Goal: Transaction & Acquisition: Subscribe to service/newsletter

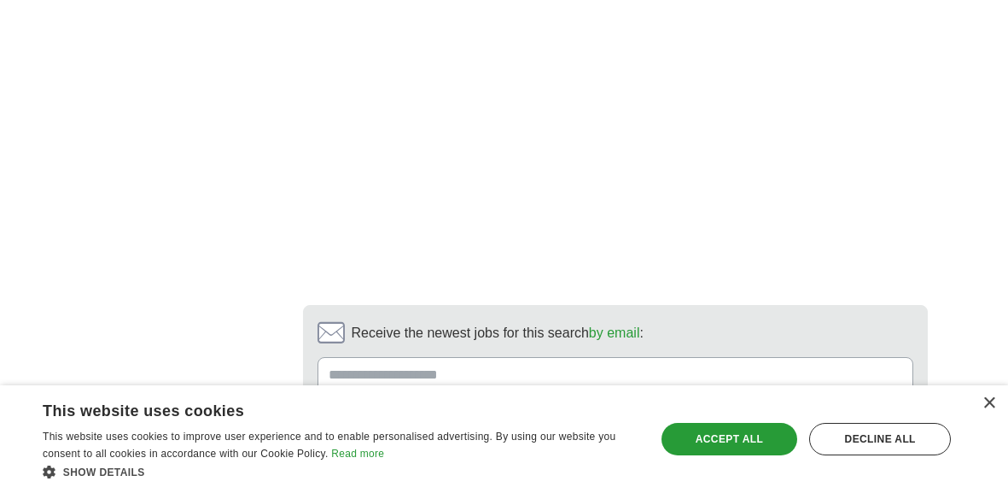
scroll to position [3856, 0]
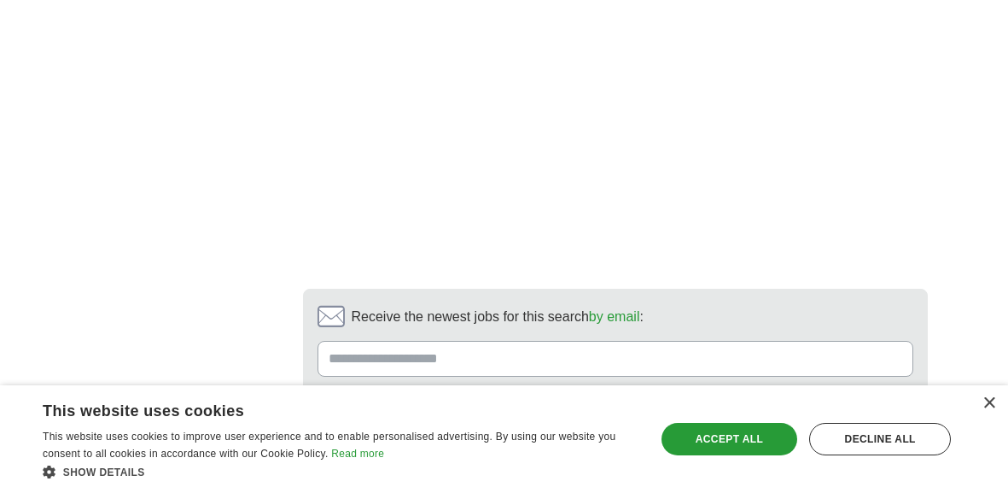
click at [412, 476] on link "2" at bounding box center [411, 494] width 30 height 36
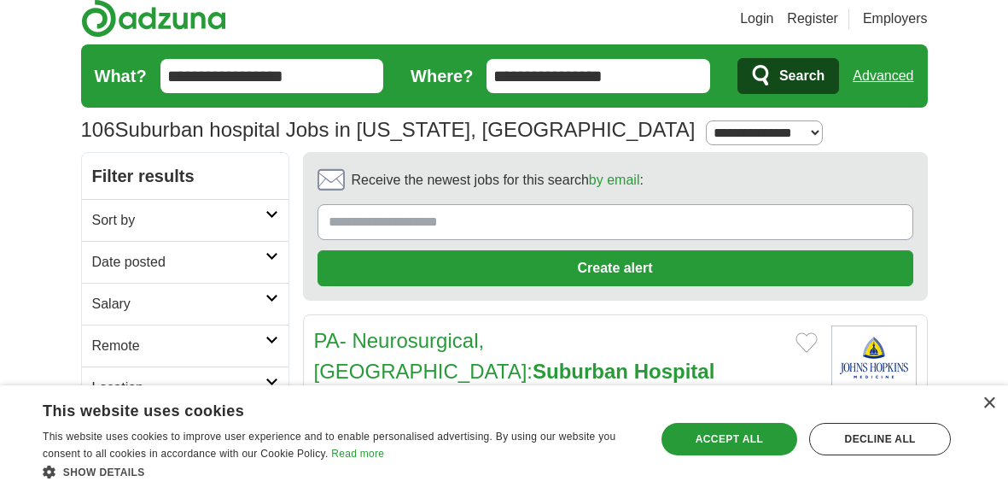
scroll to position [0, 0]
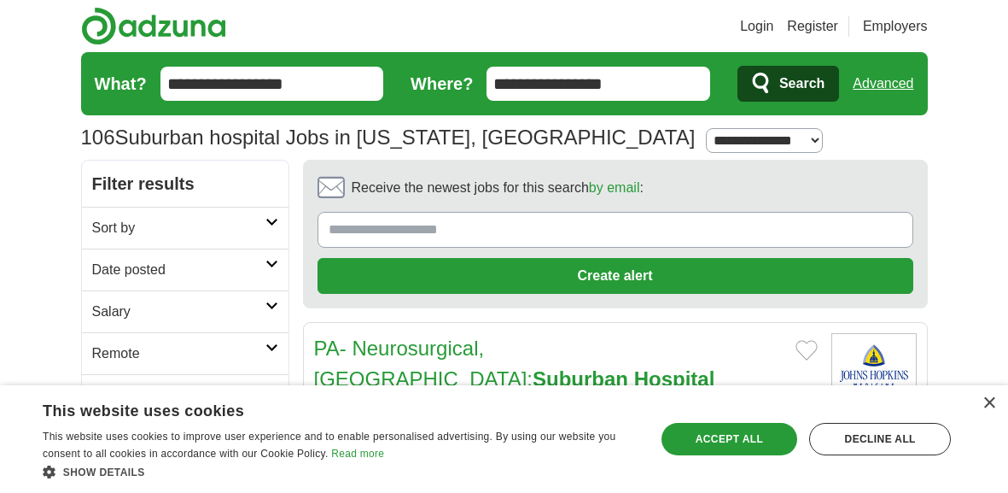
click at [830, 74] on button "Search" at bounding box center [789, 84] width 102 height 36
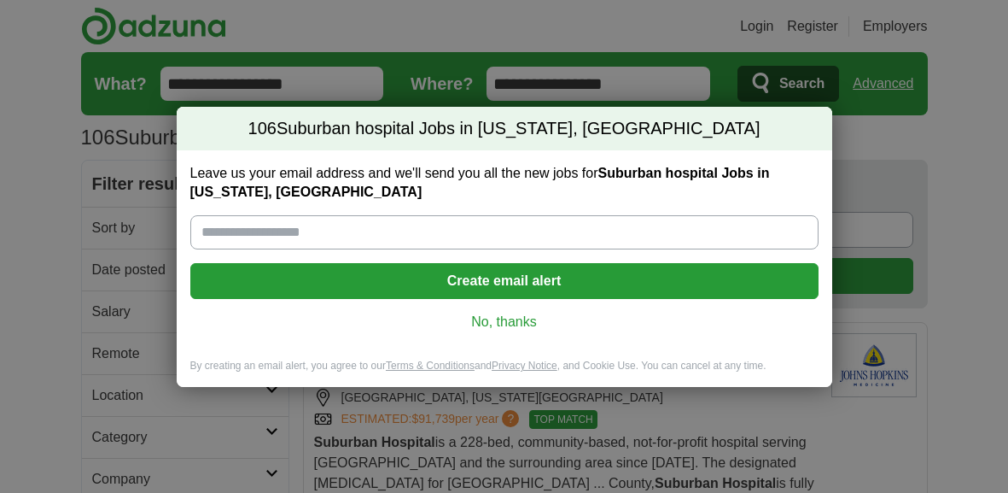
click at [539, 324] on link "No, thanks" at bounding box center [504, 321] width 601 height 19
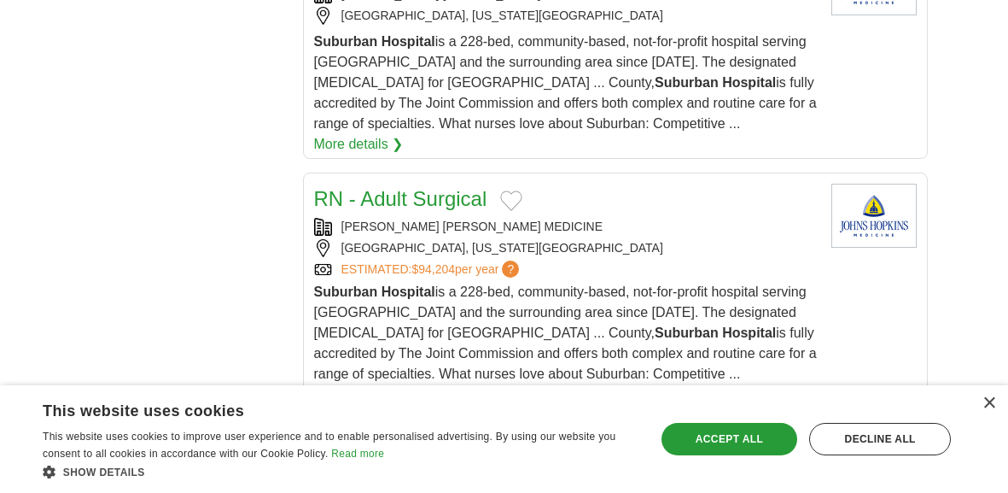
scroll to position [1502, 0]
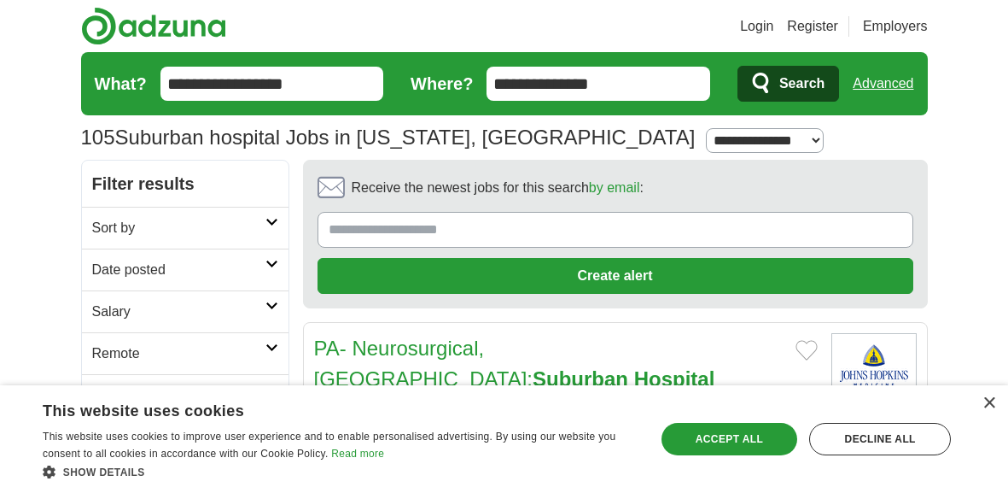
click at [781, 85] on span "Search" at bounding box center [801, 84] width 45 height 34
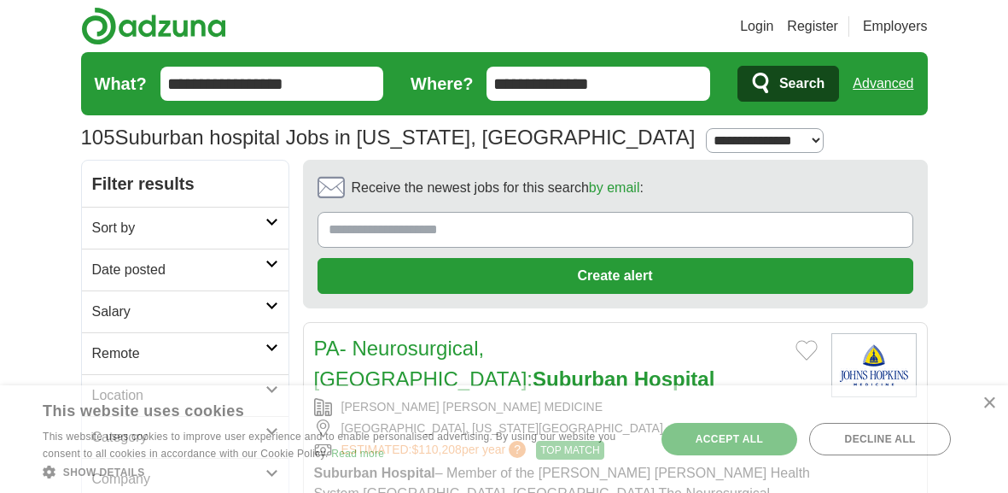
click at [781, 88] on span "Search" at bounding box center [801, 84] width 45 height 34
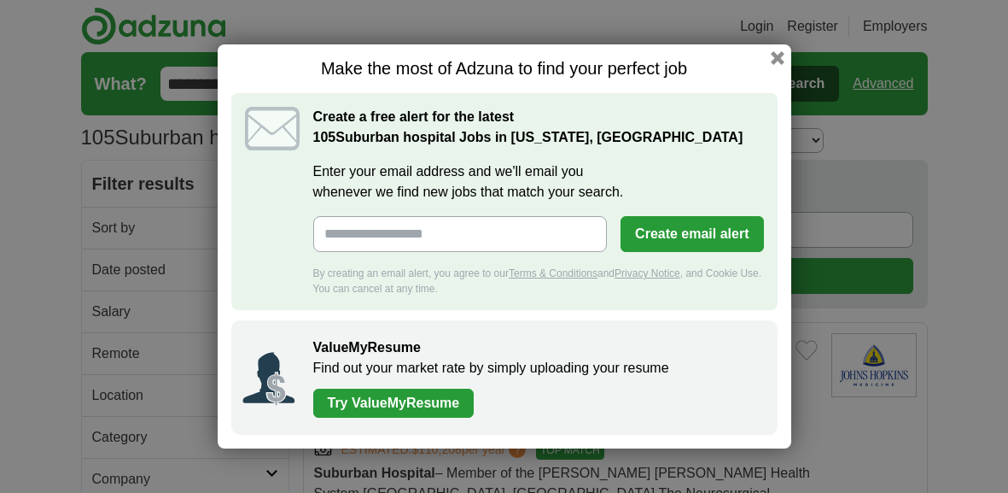
click at [481, 234] on input "Enter your email address and we'll email you whenever we find new jobs that mat…" at bounding box center [460, 234] width 295 height 36
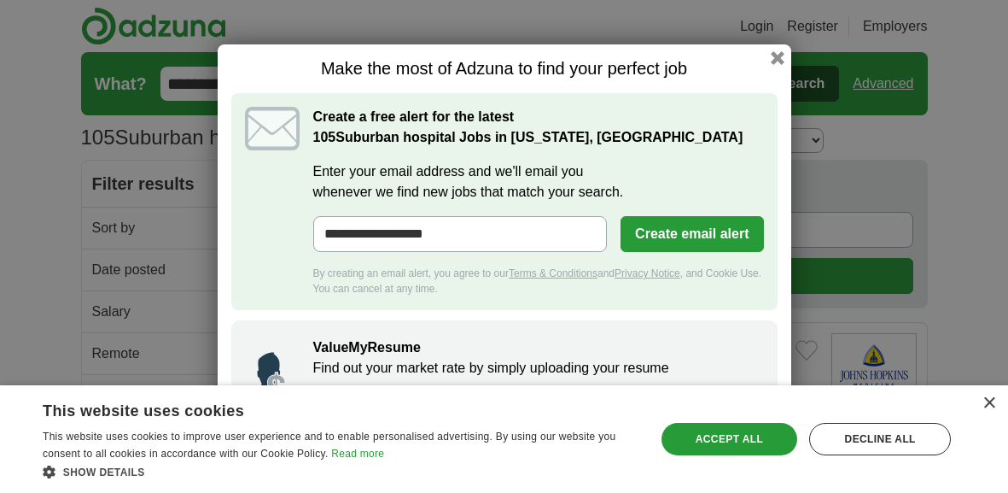
type input "**********"
click at [733, 235] on button "Create email alert" at bounding box center [692, 234] width 143 height 36
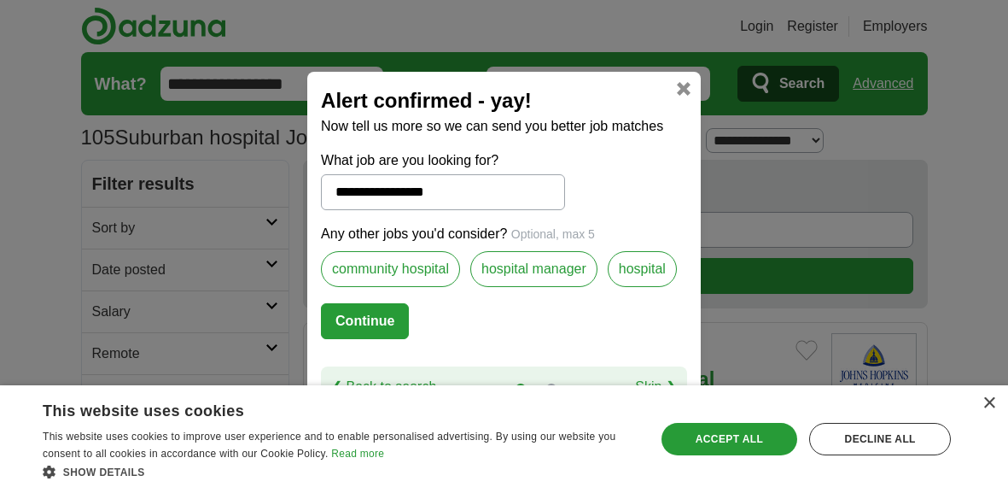
click at [443, 271] on label "community hospital" at bounding box center [390, 269] width 139 height 36
click at [645, 269] on label "hospital" at bounding box center [642, 269] width 69 height 36
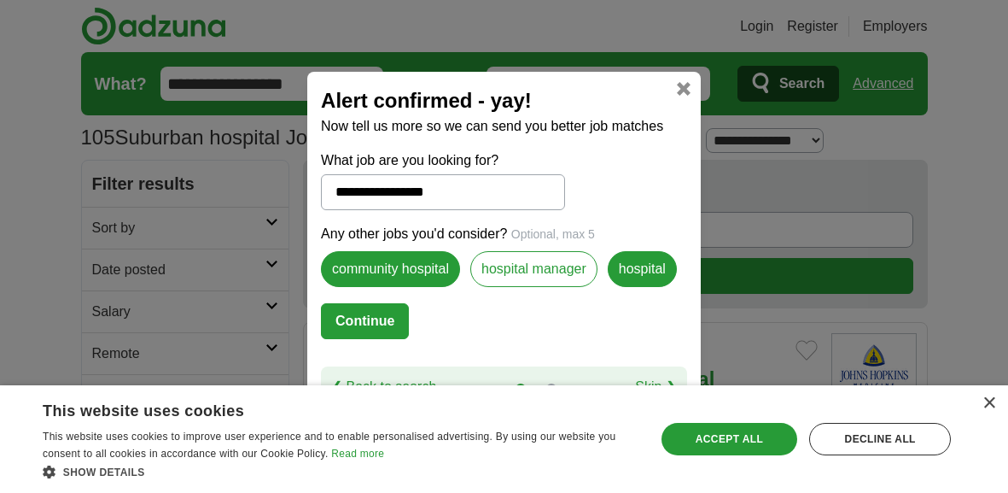
click at [377, 325] on button "Continue" at bounding box center [365, 321] width 88 height 36
select select "*"
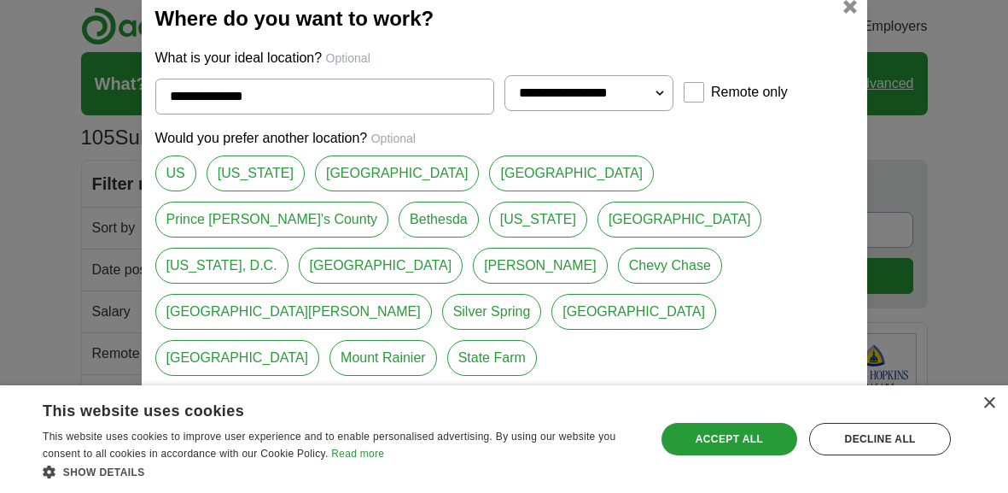
click at [289, 256] on link "[US_STATE], D.C." at bounding box center [221, 266] width 133 height 36
type input "**********"
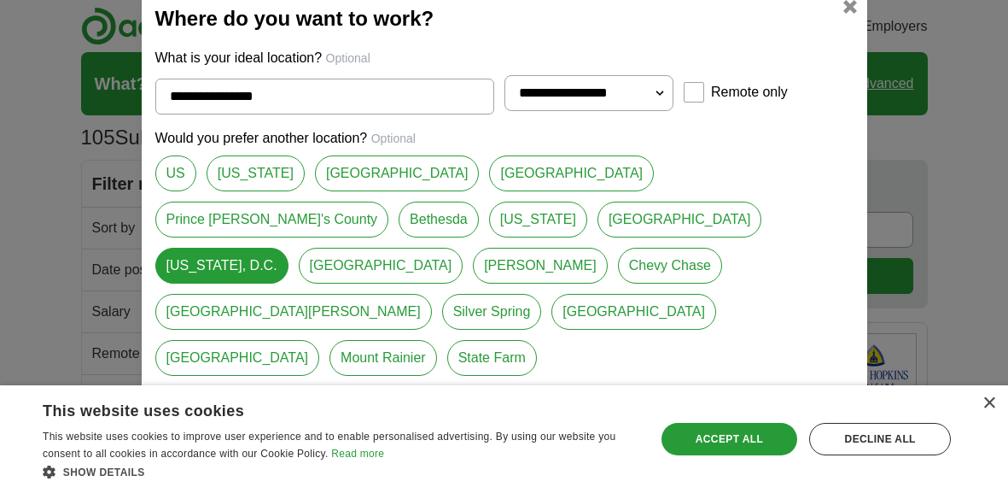
click at [218, 386] on button "Continue" at bounding box center [199, 404] width 88 height 36
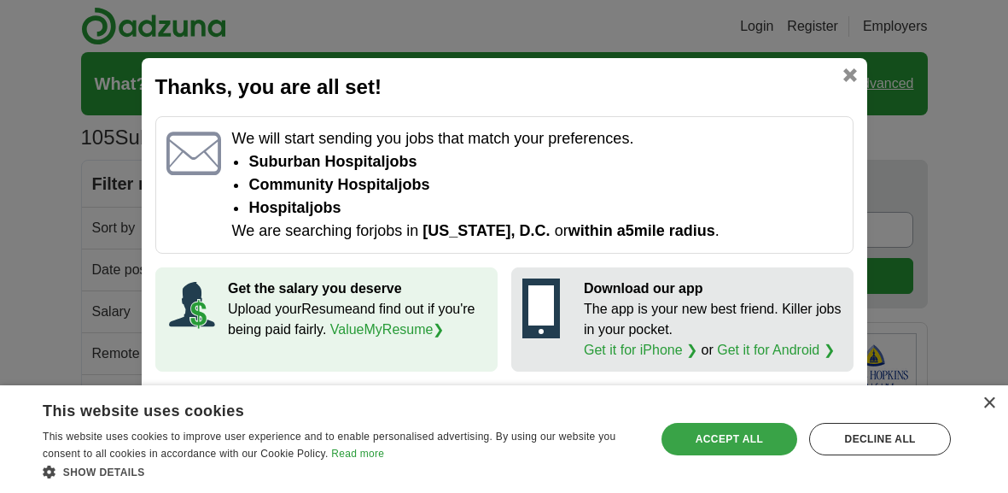
click at [760, 447] on div "Accept all" at bounding box center [730, 439] width 137 height 32
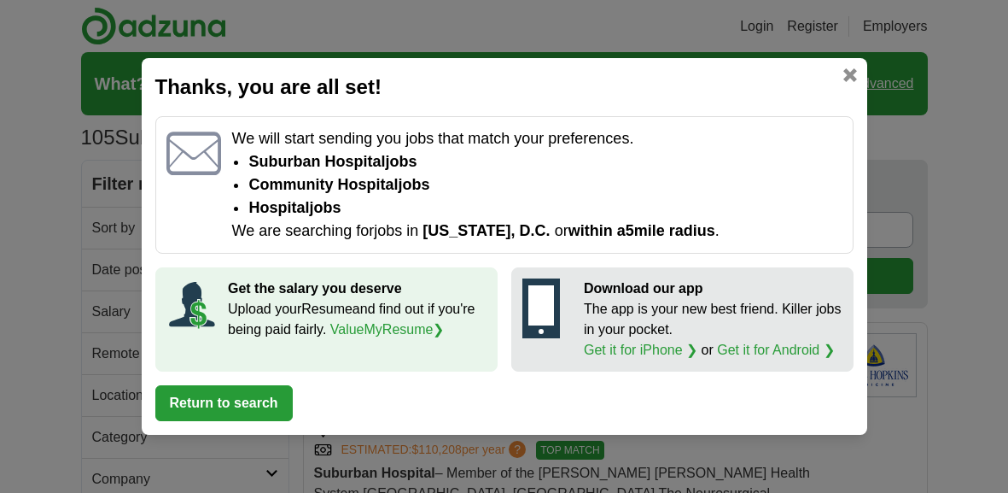
click at [328, 397] on div "Thanks, you are all set! We will start sending you jobs that match your prefere…" at bounding box center [505, 246] width 726 height 377
click at [193, 408] on button "Return to search" at bounding box center [223, 403] width 137 height 36
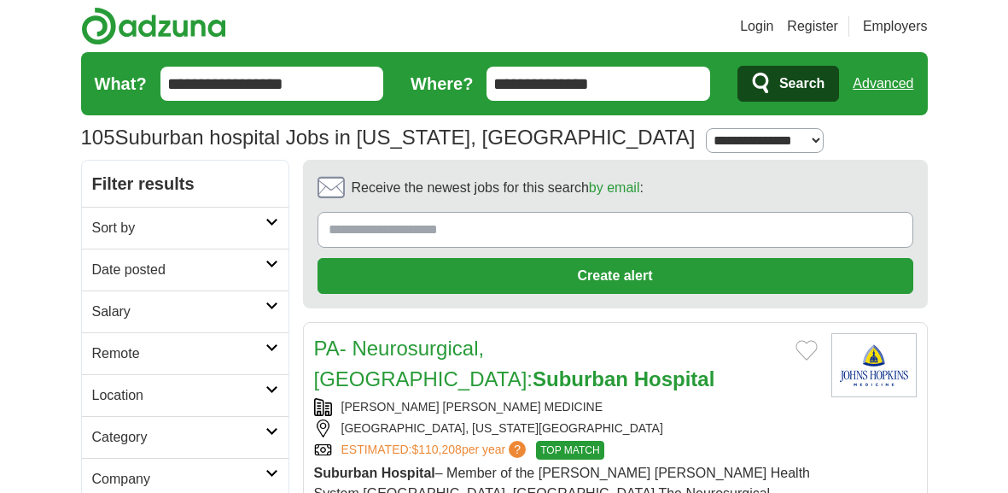
click at [193, 408] on link "Location" at bounding box center [185, 395] width 207 height 42
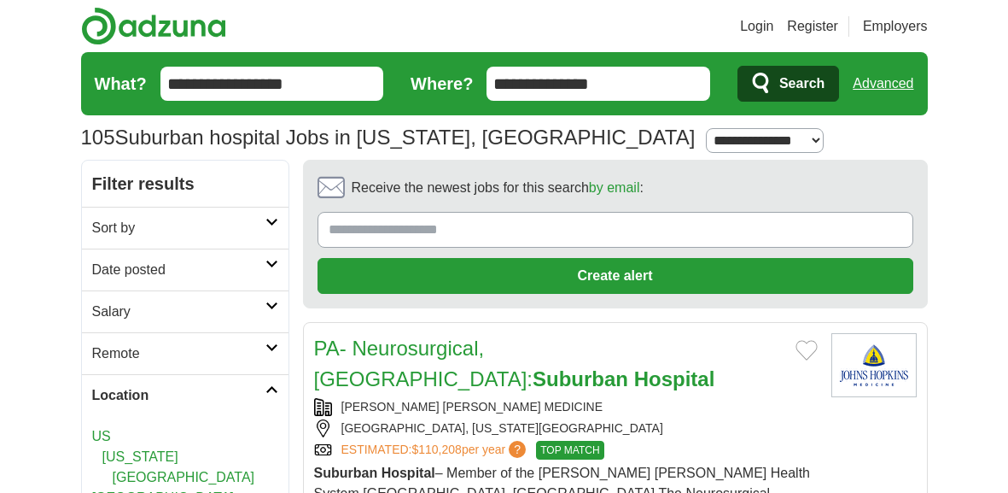
click at [268, 221] on icon at bounding box center [272, 222] width 13 height 9
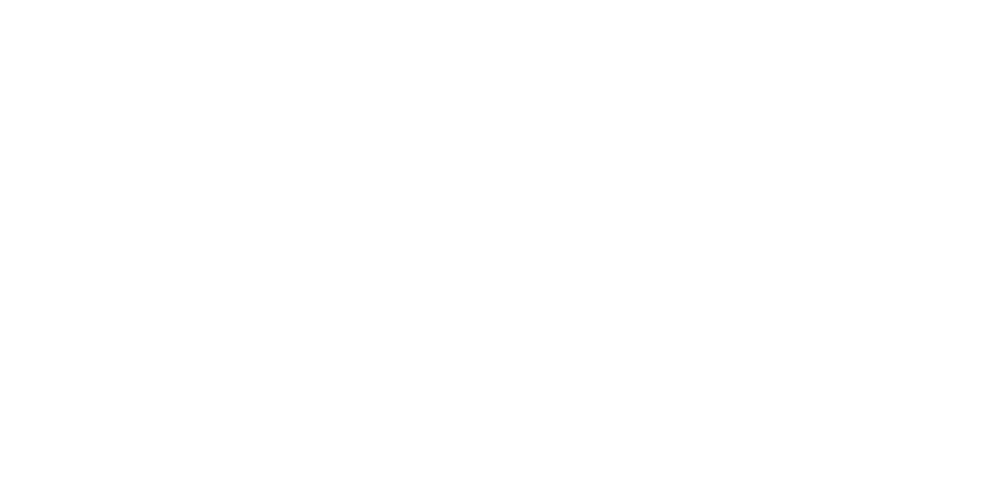
scroll to position [3687, 0]
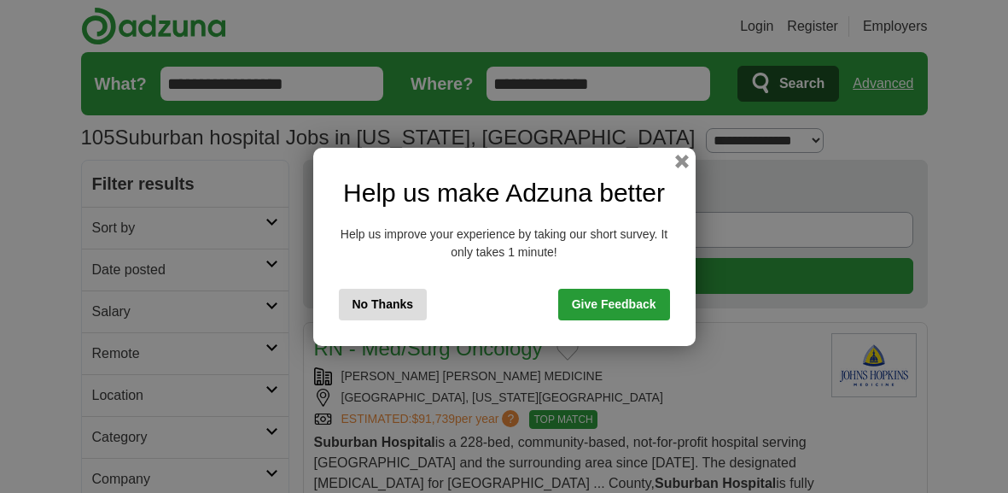
click at [401, 305] on button "No Thanks" at bounding box center [383, 305] width 89 height 32
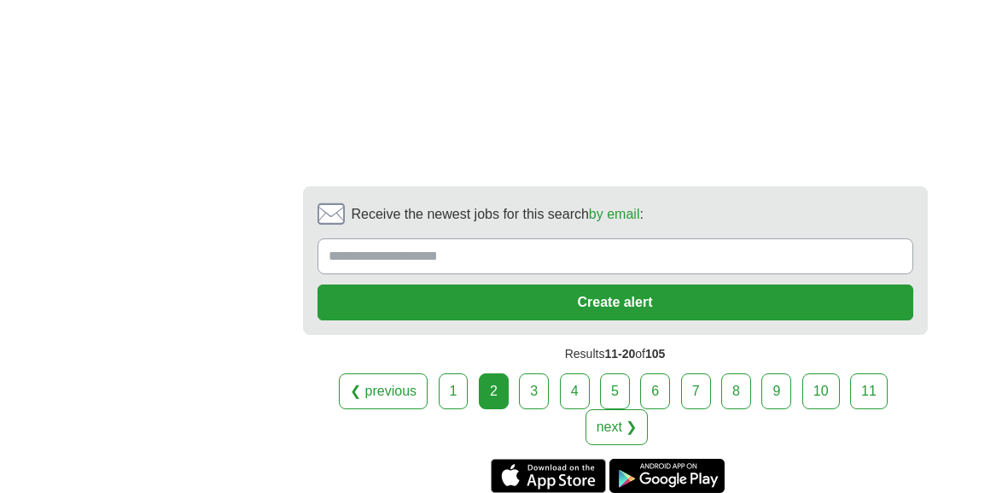
scroll to position [3822, 0]
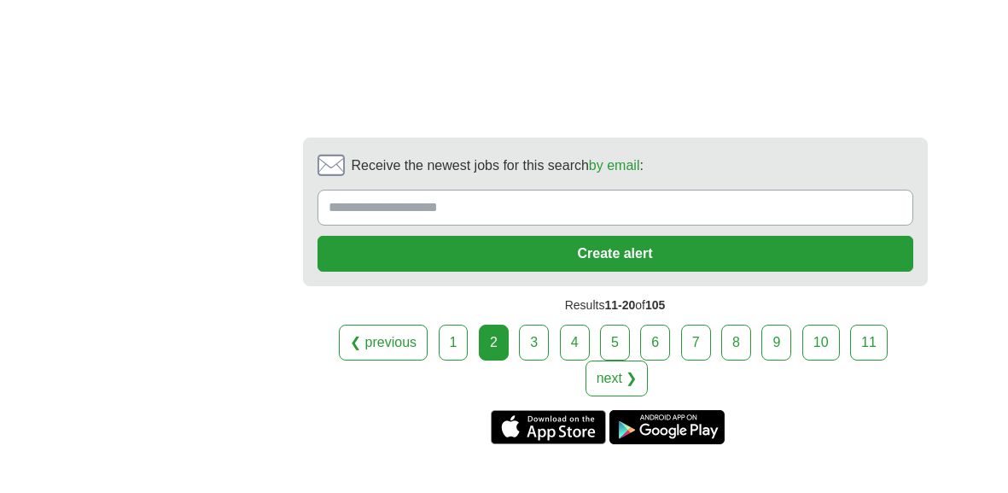
click at [542, 324] on link "3" at bounding box center [534, 342] width 30 height 36
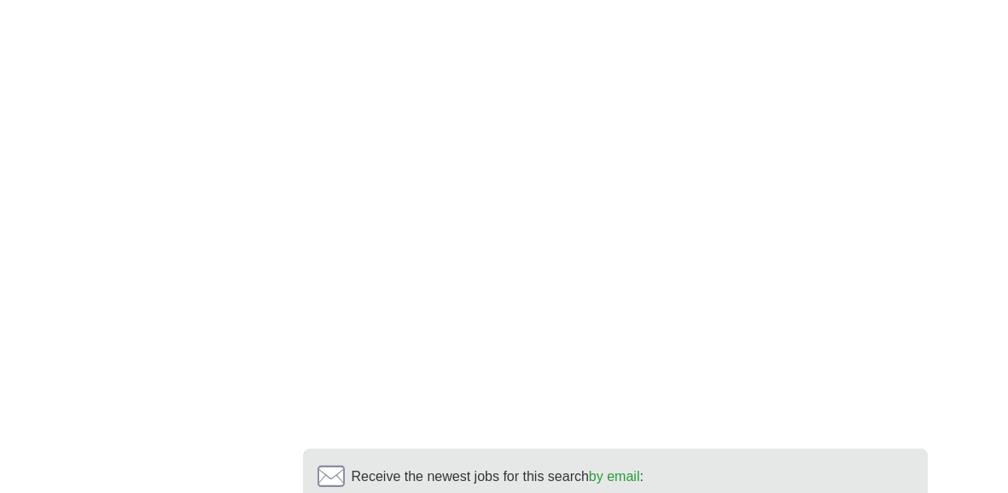
scroll to position [3448, 0]
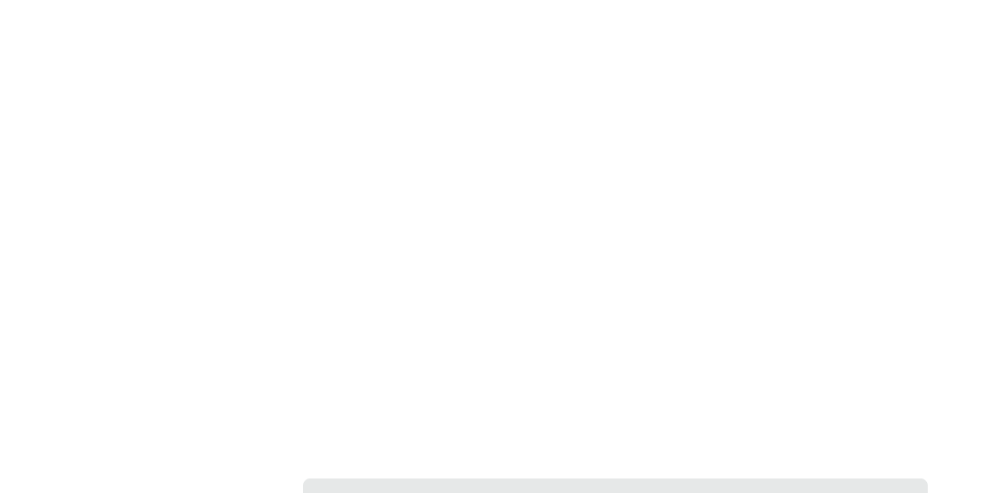
scroll to position [3754, 0]
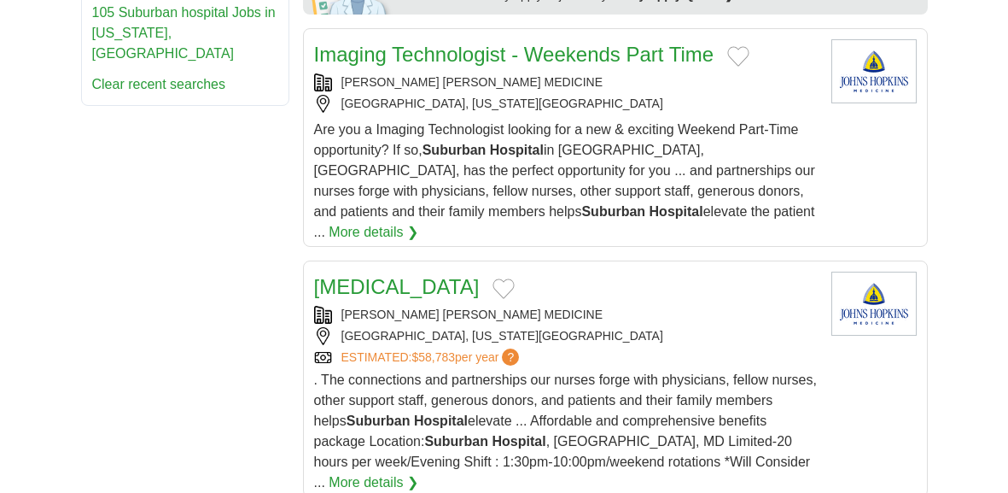
scroll to position [1126, 0]
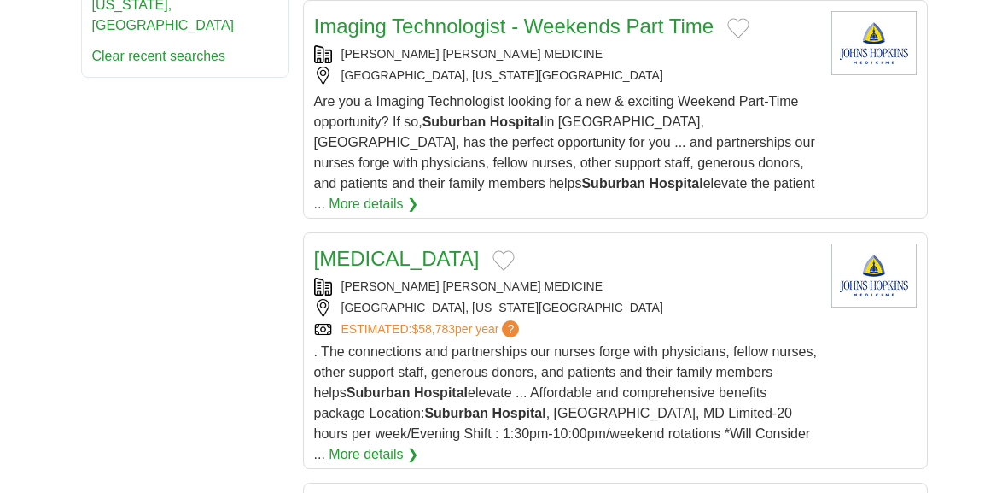
click at [400, 247] on link "[MEDICAL_DATA]" at bounding box center [397, 258] width 166 height 23
click at [393, 247] on link "[MEDICAL_DATA]" at bounding box center [397, 258] width 166 height 23
